Goal: Task Accomplishment & Management: Manage account settings

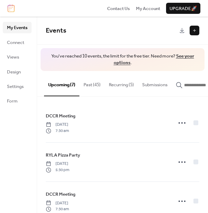
click at [92, 84] on button "Past (45)" at bounding box center [91, 83] width 25 height 24
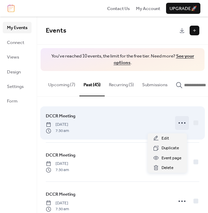
click at [177, 124] on icon at bounding box center [181, 122] width 11 height 11
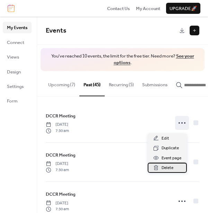
click at [166, 166] on span "Delete" at bounding box center [167, 167] width 12 height 7
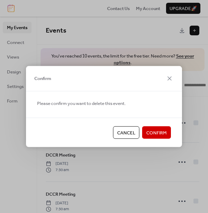
click at [155, 131] on span "Confirm" at bounding box center [156, 132] width 20 height 7
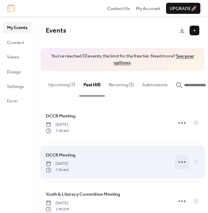
click at [179, 163] on icon at bounding box center [181, 161] width 11 height 11
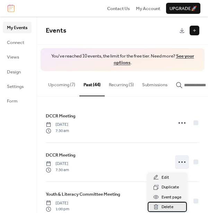
click at [167, 205] on span "Delete" at bounding box center [167, 206] width 12 height 7
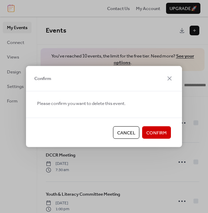
click at [158, 132] on span "Confirm" at bounding box center [156, 132] width 20 height 7
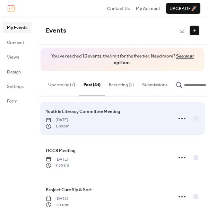
scroll to position [45, 0]
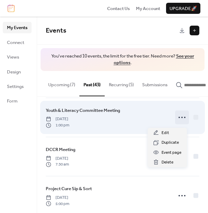
click at [181, 119] on icon at bounding box center [181, 117] width 11 height 11
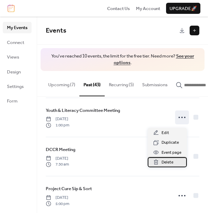
click at [168, 163] on span "Delete" at bounding box center [167, 162] width 12 height 7
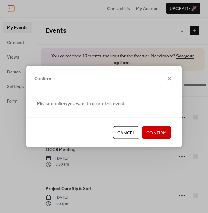
click at [159, 131] on span "Confirm" at bounding box center [156, 132] width 20 height 7
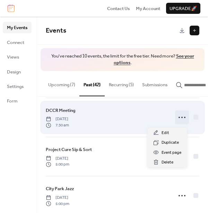
click at [179, 118] on icon at bounding box center [181, 117] width 11 height 11
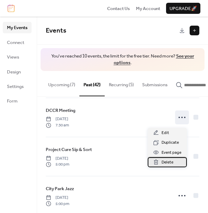
click at [169, 162] on span "Delete" at bounding box center [167, 162] width 12 height 7
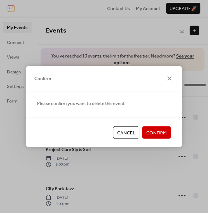
click at [158, 131] on span "Confirm" at bounding box center [156, 132] width 20 height 7
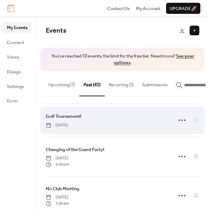
scroll to position [122, 0]
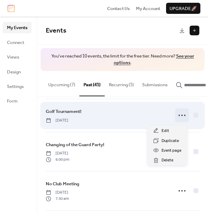
click at [179, 116] on icon at bounding box center [181, 115] width 11 height 11
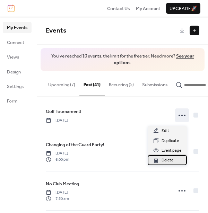
click at [166, 160] on span "Delete" at bounding box center [167, 160] width 12 height 7
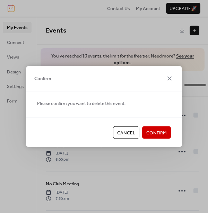
click at [159, 131] on span "Confirm" at bounding box center [156, 132] width 20 height 7
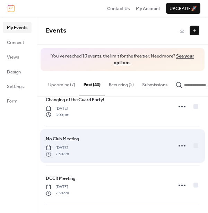
scroll to position [142, 0]
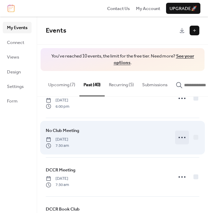
click at [181, 138] on circle at bounding box center [181, 137] width 1 height 1
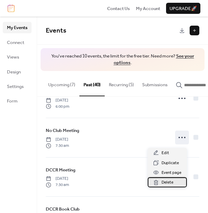
click at [166, 182] on span "Delete" at bounding box center [167, 182] width 12 height 7
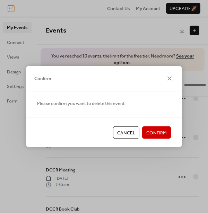
click at [155, 132] on span "Confirm" at bounding box center [156, 132] width 20 height 7
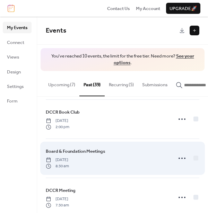
scroll to position [202, 0]
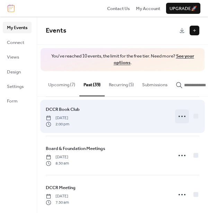
click at [180, 117] on icon at bounding box center [181, 116] width 11 height 11
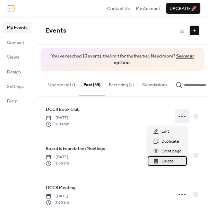
click at [169, 159] on span "Delete" at bounding box center [167, 161] width 12 height 7
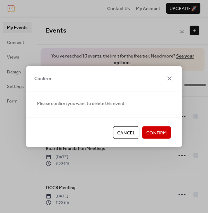
click at [159, 130] on span "Confirm" at bounding box center [156, 132] width 20 height 7
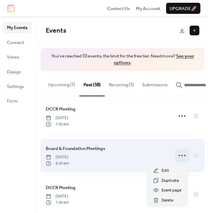
click at [181, 158] on icon at bounding box center [181, 155] width 11 height 11
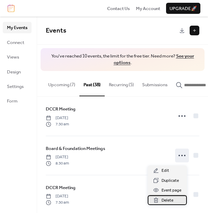
click at [166, 200] on span "Delete" at bounding box center [167, 200] width 12 height 7
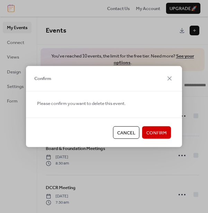
click at [158, 132] on span "Confirm" at bounding box center [156, 132] width 20 height 7
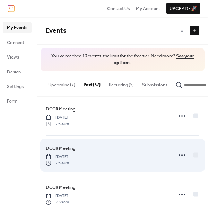
scroll to position [200, 0]
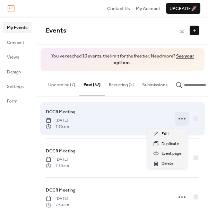
click at [181, 119] on circle at bounding box center [181, 118] width 1 height 1
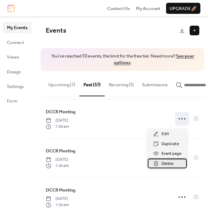
click at [164, 162] on span "Delete" at bounding box center [167, 163] width 12 height 7
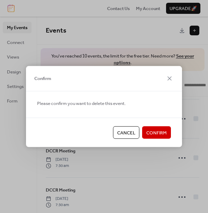
click at [161, 131] on span "Confirm" at bounding box center [156, 132] width 20 height 7
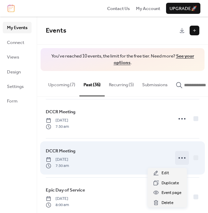
click at [179, 159] on icon at bounding box center [181, 157] width 11 height 11
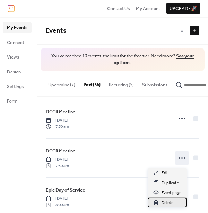
click at [168, 203] on span "Delete" at bounding box center [167, 202] width 12 height 7
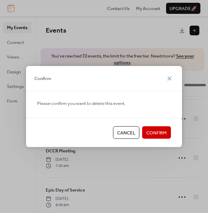
click at [158, 133] on span "Confirm" at bounding box center [156, 132] width 20 height 7
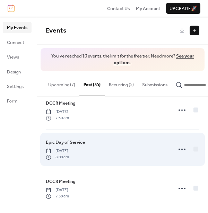
scroll to position [210, 0]
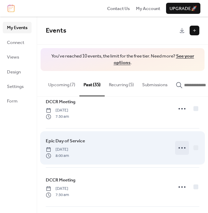
click at [180, 148] on icon at bounding box center [181, 147] width 11 height 11
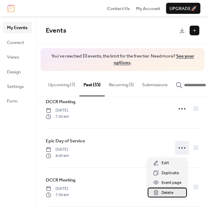
click at [168, 193] on span "Delete" at bounding box center [167, 192] width 12 height 7
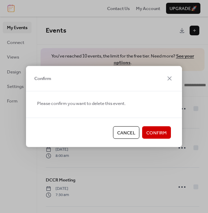
click at [156, 132] on span "Confirm" at bounding box center [156, 132] width 20 height 7
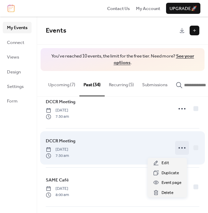
click at [181, 148] on circle at bounding box center [181, 147] width 1 height 1
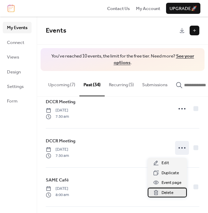
click at [166, 191] on span "Delete" at bounding box center [167, 192] width 12 height 7
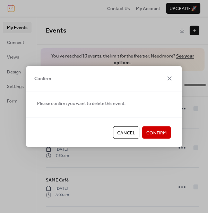
click at [161, 132] on span "Confirm" at bounding box center [156, 132] width 20 height 7
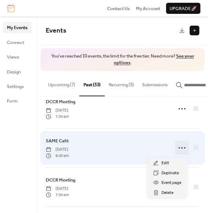
click at [178, 149] on icon at bounding box center [181, 147] width 11 height 11
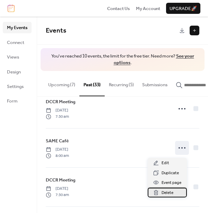
click at [164, 192] on span "Delete" at bounding box center [167, 192] width 12 height 7
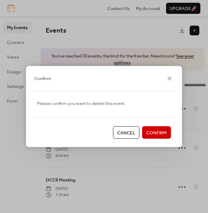
click at [158, 129] on span "Confirm" at bounding box center [156, 132] width 20 height 7
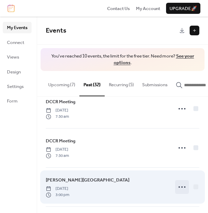
click at [179, 188] on icon at bounding box center [181, 186] width 11 height 11
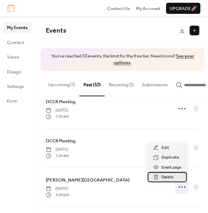
click at [169, 177] on span "Delete" at bounding box center [167, 177] width 12 height 7
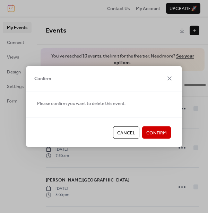
click at [162, 133] on span "Confirm" at bounding box center [156, 132] width 20 height 7
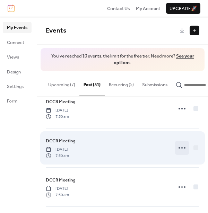
click at [179, 149] on icon at bounding box center [181, 147] width 11 height 11
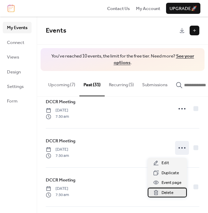
click at [167, 192] on span "Delete" at bounding box center [167, 192] width 12 height 7
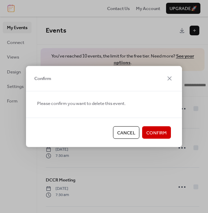
click at [156, 131] on span "Confirm" at bounding box center [156, 132] width 20 height 7
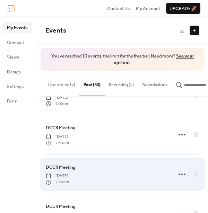
scroll to position [144, 0]
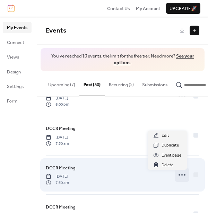
click at [179, 175] on icon at bounding box center [181, 174] width 11 height 11
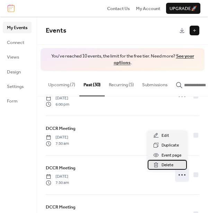
click at [165, 162] on span "Delete" at bounding box center [167, 165] width 12 height 7
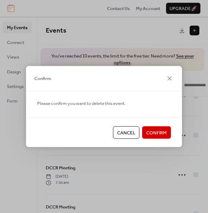
click at [155, 129] on span "Confirm" at bounding box center [156, 132] width 20 height 7
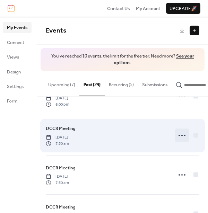
click at [181, 137] on icon at bounding box center [181, 135] width 11 height 11
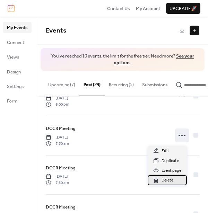
click at [169, 179] on span "Delete" at bounding box center [167, 180] width 12 height 7
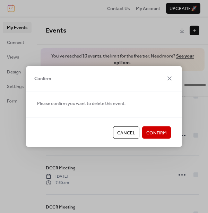
click at [157, 131] on span "Confirm" at bounding box center [156, 132] width 20 height 7
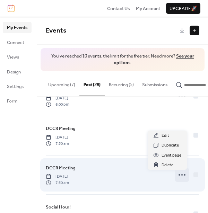
click at [178, 177] on icon at bounding box center [181, 174] width 11 height 11
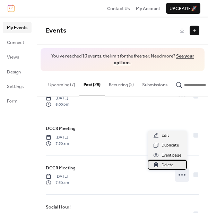
click at [166, 164] on span "Delete" at bounding box center [167, 165] width 12 height 7
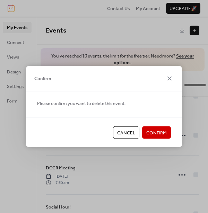
click at [155, 132] on span "Confirm" at bounding box center [156, 132] width 20 height 7
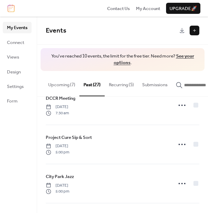
scroll to position [0, 0]
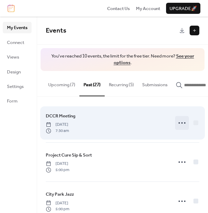
click at [181, 122] on icon at bounding box center [181, 122] width 11 height 11
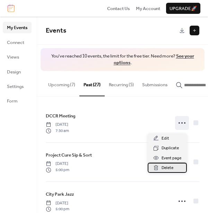
click at [169, 168] on span "Delete" at bounding box center [167, 167] width 12 height 7
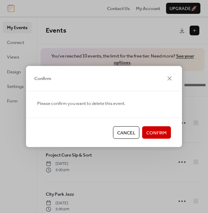
click at [154, 132] on span "Confirm" at bounding box center [156, 132] width 20 height 7
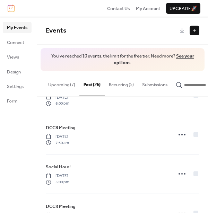
scroll to position [109, 0]
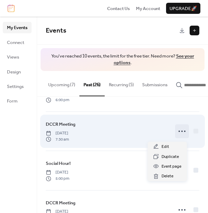
click at [178, 132] on icon at bounding box center [181, 131] width 11 height 11
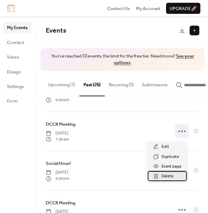
click at [168, 174] on span "Delete" at bounding box center [167, 176] width 12 height 7
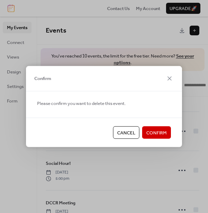
click at [154, 129] on span "Confirm" at bounding box center [156, 132] width 20 height 7
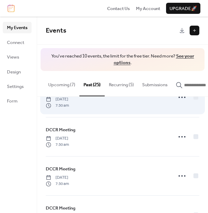
scroll to position [182, 0]
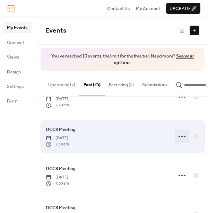
click at [181, 137] on circle at bounding box center [181, 136] width 1 height 1
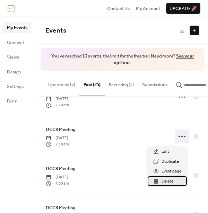
click at [165, 182] on span "Delete" at bounding box center [167, 181] width 12 height 7
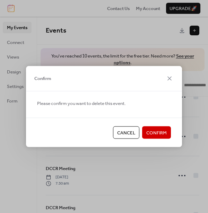
click at [156, 132] on span "Confirm" at bounding box center [156, 132] width 20 height 7
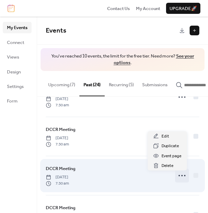
click at [181, 176] on circle at bounding box center [181, 175] width 1 height 1
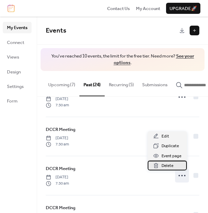
click at [164, 163] on span "Delete" at bounding box center [167, 165] width 12 height 7
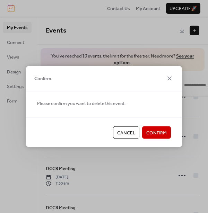
click at [153, 131] on span "Confirm" at bounding box center [156, 132] width 20 height 7
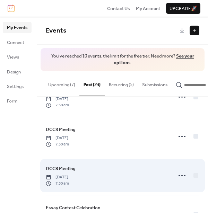
scroll to position [212, 0]
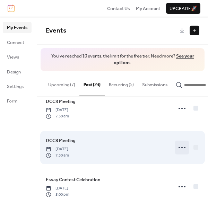
click at [180, 147] on icon at bounding box center [181, 147] width 11 height 11
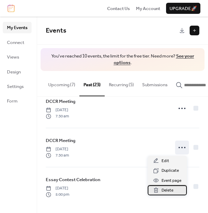
click at [170, 190] on span "Delete" at bounding box center [167, 190] width 12 height 7
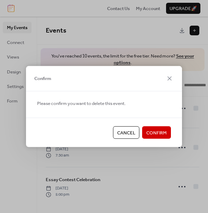
click at [153, 130] on span "Confirm" at bounding box center [156, 132] width 20 height 7
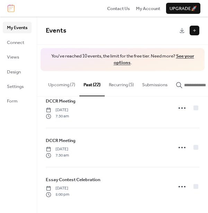
scroll to position [173, 0]
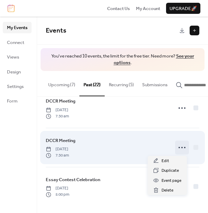
click at [177, 147] on icon at bounding box center [181, 147] width 11 height 11
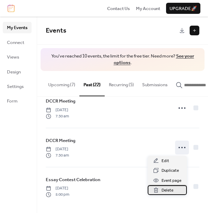
click at [167, 189] on span "Delete" at bounding box center [167, 190] width 12 height 7
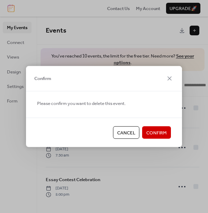
click at [159, 131] on span "Confirm" at bounding box center [156, 132] width 20 height 7
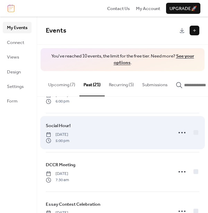
scroll to position [111, 0]
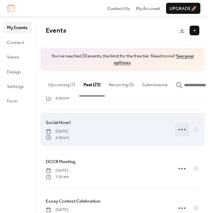
click at [179, 131] on icon at bounding box center [181, 129] width 11 height 11
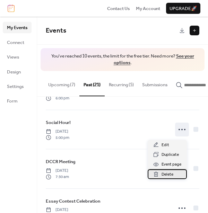
click at [168, 173] on span "Delete" at bounding box center [167, 174] width 12 height 7
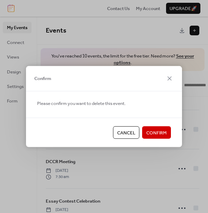
click at [154, 133] on span "Confirm" at bounding box center [156, 132] width 20 height 7
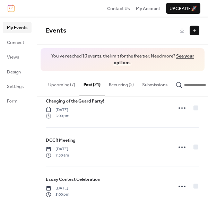
scroll to position [95, 0]
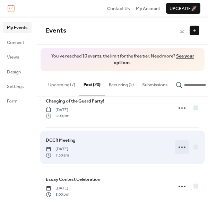
click at [180, 146] on icon at bounding box center [181, 146] width 11 height 11
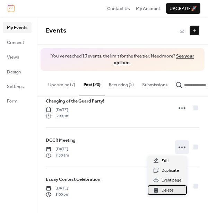
click at [162, 189] on span "Delete" at bounding box center [167, 190] width 12 height 7
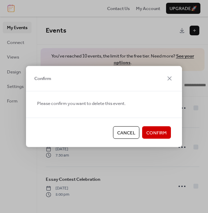
click at [155, 129] on span "Confirm" at bounding box center [156, 132] width 20 height 7
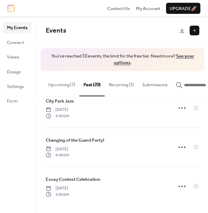
scroll to position [56, 0]
click at [126, 85] on button "Recurring (5)" at bounding box center [120, 83] width 33 height 24
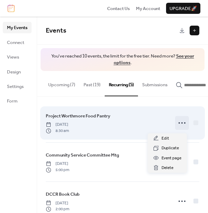
click at [178, 124] on icon at bounding box center [181, 122] width 11 height 11
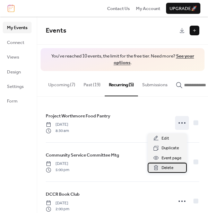
click at [168, 168] on span "Delete" at bounding box center [167, 167] width 12 height 7
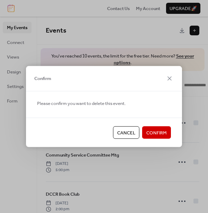
click at [157, 132] on span "Confirm" at bounding box center [156, 132] width 20 height 7
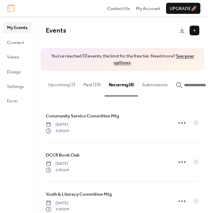
click at [126, 84] on button "Recurring (4)" at bounding box center [120, 83] width 33 height 25
click at [130, 83] on button "Recurring (4)" at bounding box center [120, 83] width 33 height 25
